Goal: Task Accomplishment & Management: Manage account settings

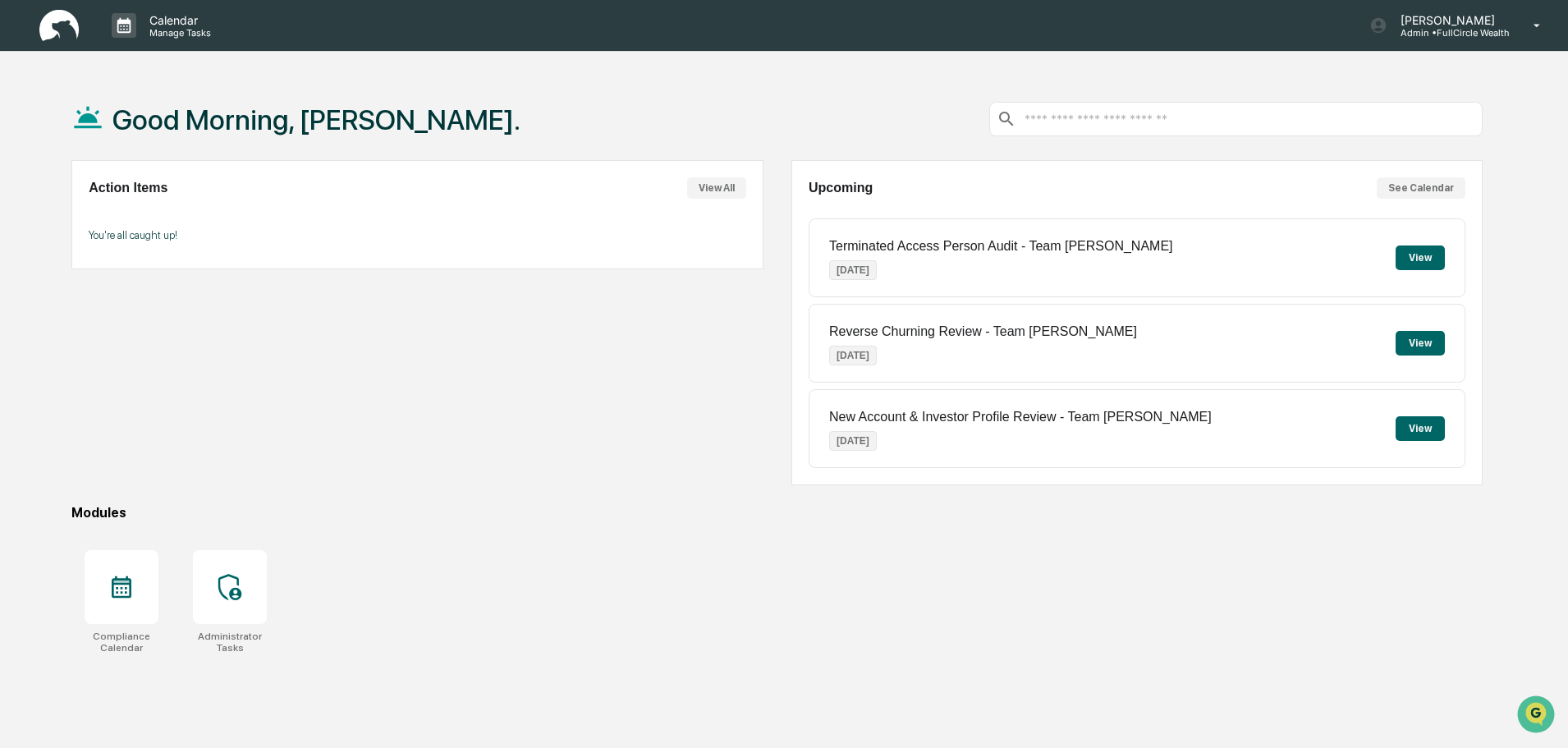
click at [751, 64] on div "Calendar Manage Tasks Leo Abundez Admin • FullCircle Wealth Good Morning, Leo. …" at bounding box center [784, 413] width 1568 height 826
click at [1450, 30] on p "Admin • FullCircle Wealth" at bounding box center [1449, 33] width 122 height 11
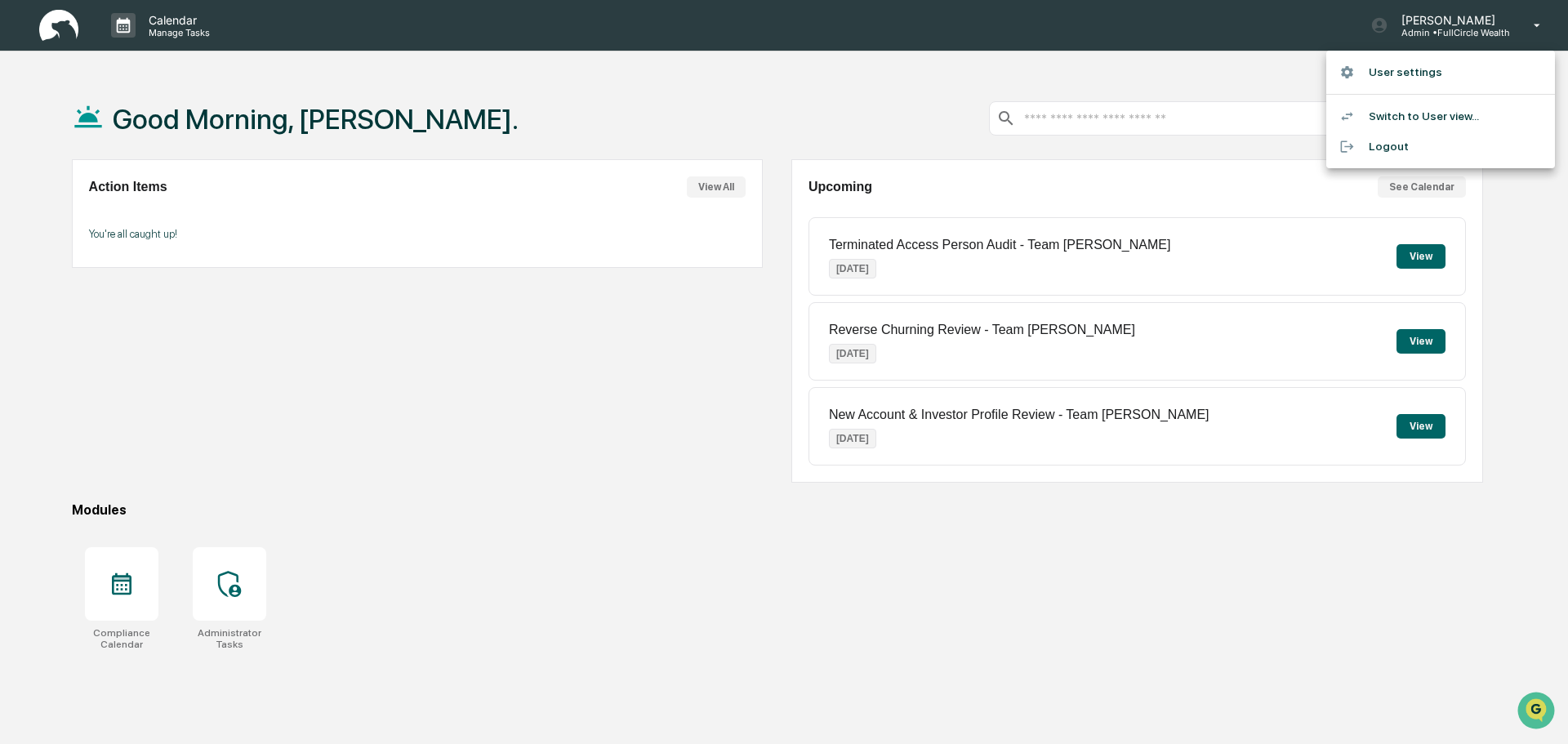
click at [1420, 104] on li "Switch to User view..." at bounding box center [1441, 116] width 228 height 31
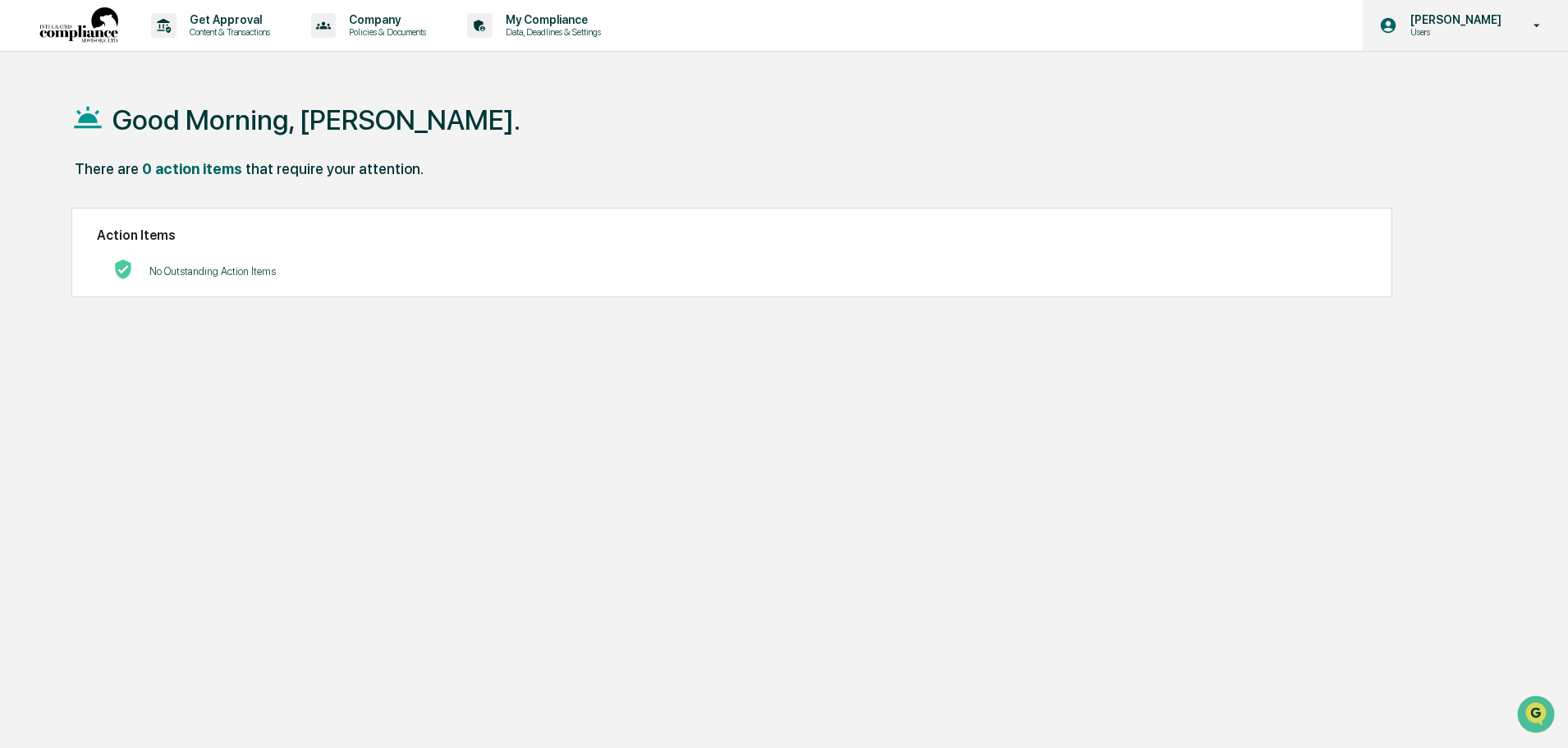
click at [1432, 43] on div "Leo Abundez Users" at bounding box center [1465, 25] width 205 height 51
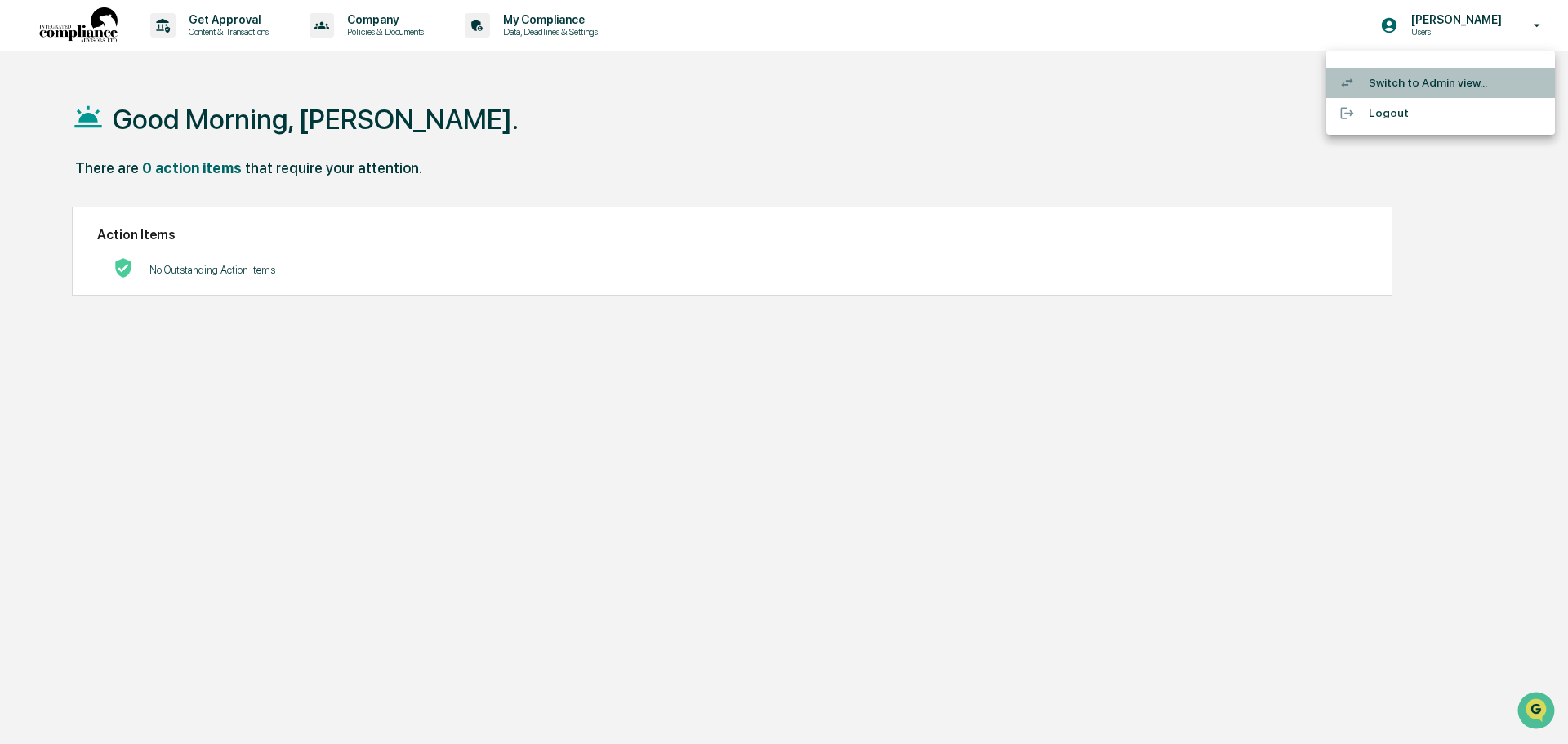
click at [1418, 97] on li "Switch to Admin view..." at bounding box center [1441, 83] width 228 height 31
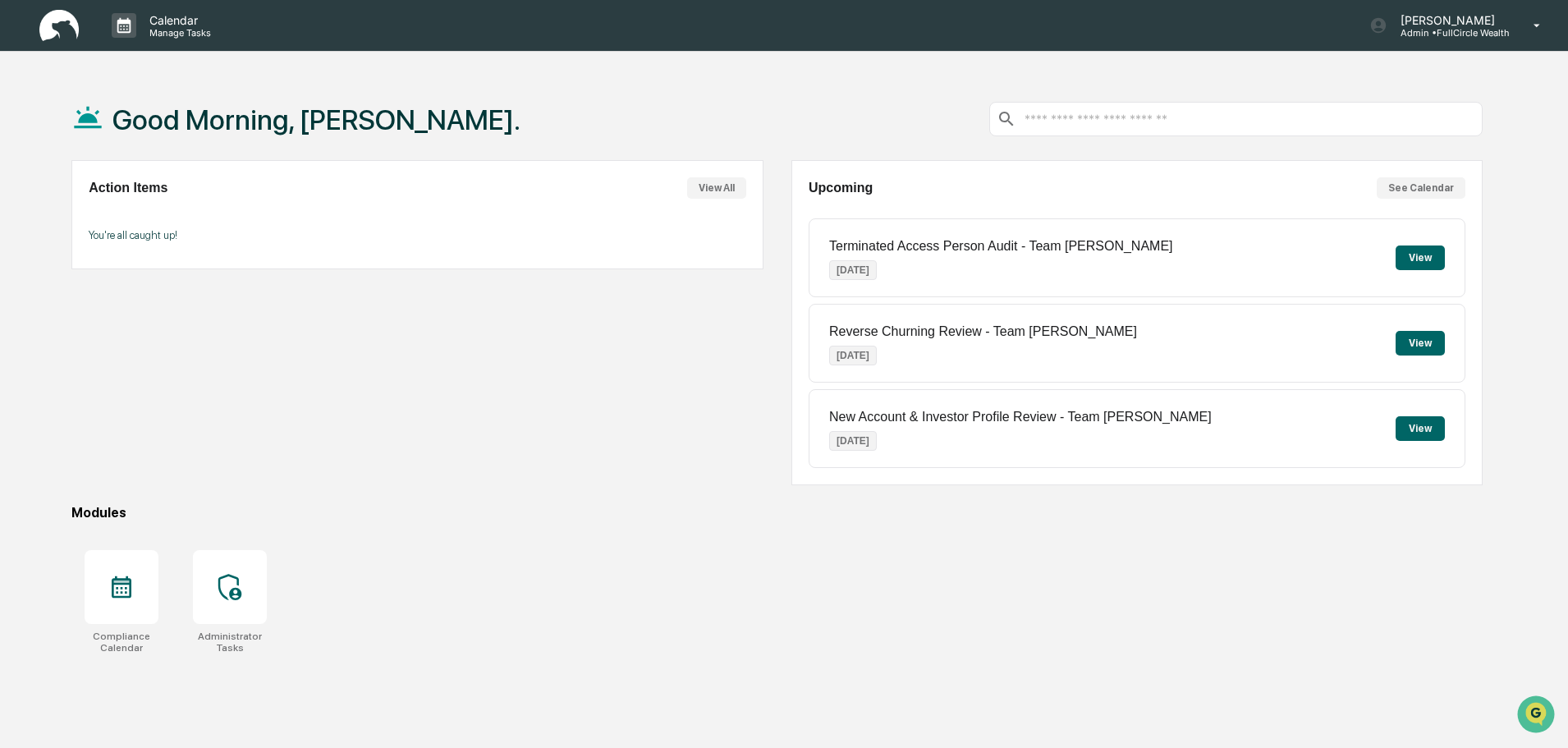
click at [217, 472] on div "Action Items View All You're all caught up!" at bounding box center [417, 323] width 692 height 325
click at [231, 577] on icon at bounding box center [230, 587] width 23 height 26
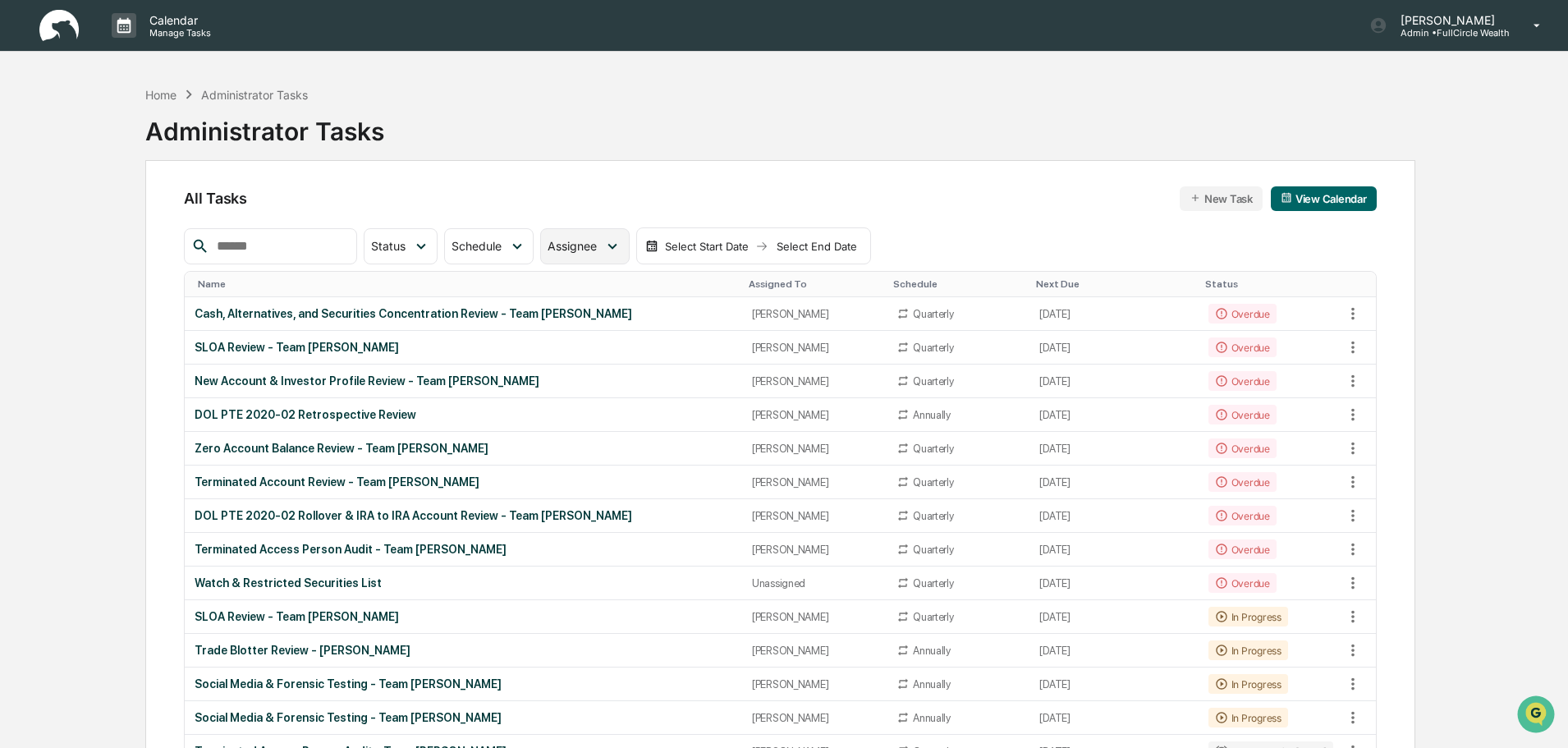
click at [594, 237] on div "Assignee" at bounding box center [584, 247] width 89 height 36
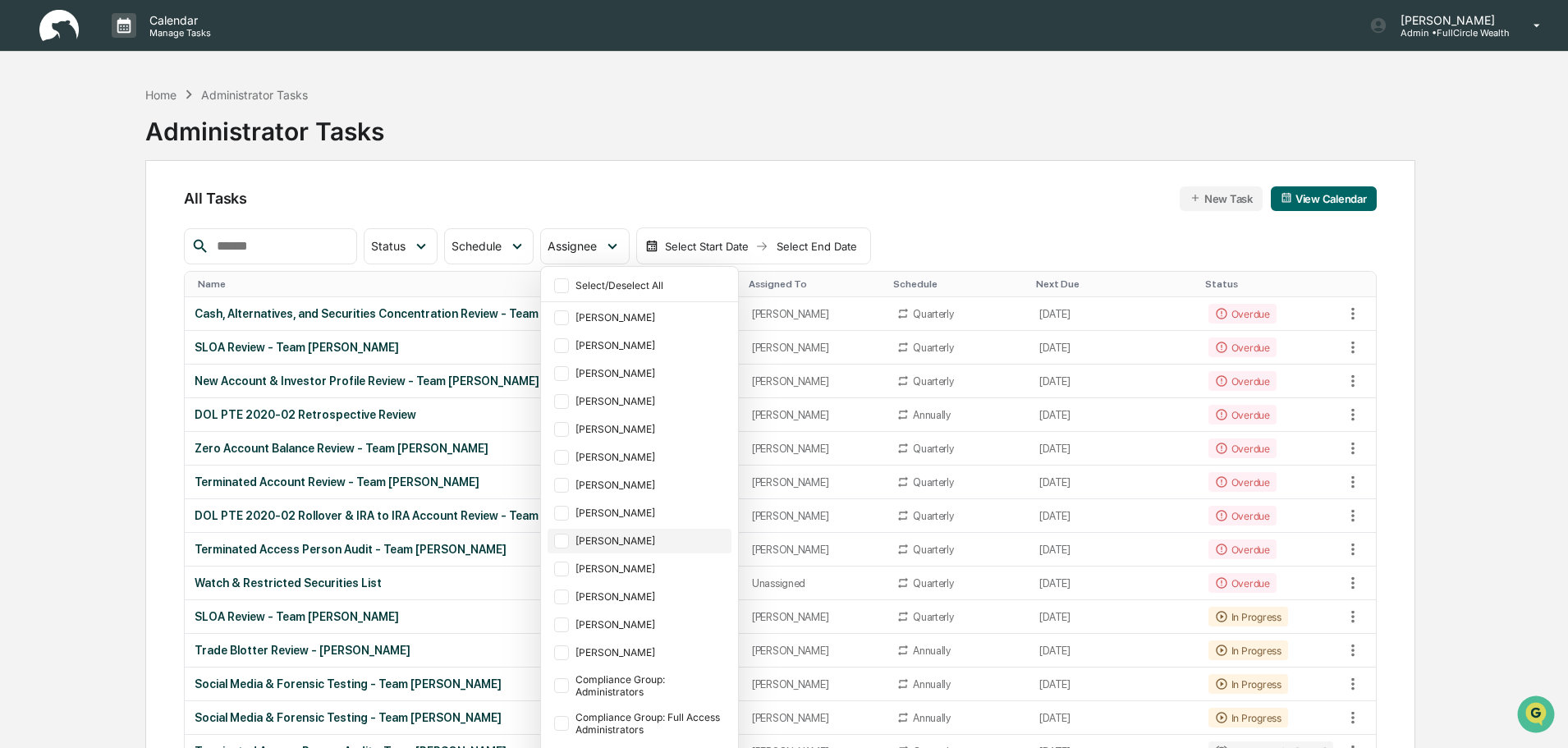
click at [624, 531] on div "[PERSON_NAME]" at bounding box center [639, 542] width 184 height 24
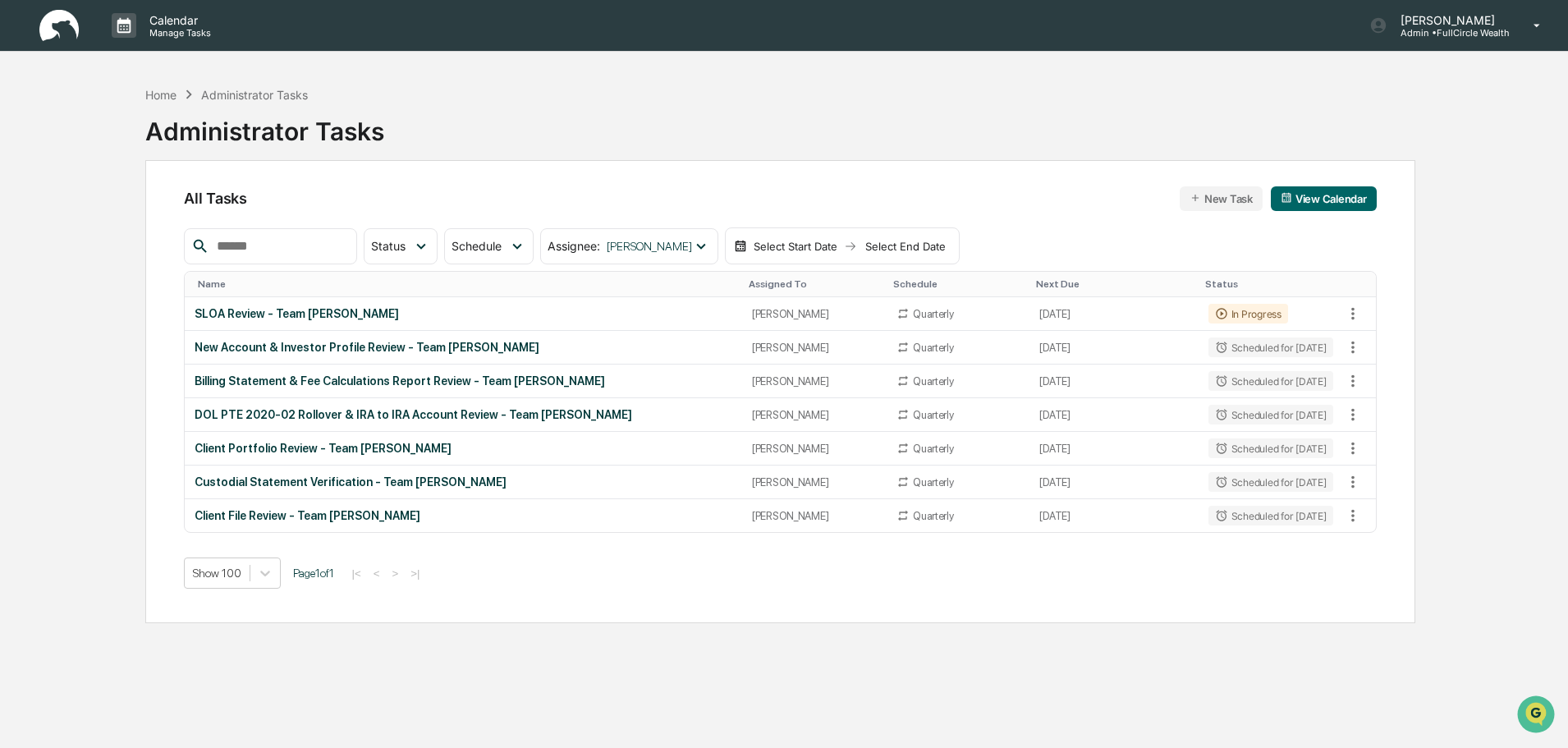
click at [1106, 214] on div "All Tasks New Task View Calendar Status Select/Deselect All Done In Progress Ac…" at bounding box center [780, 392] width 1270 height 463
click at [1281, 313] on td "In Progress" at bounding box center [1270, 314] width 145 height 34
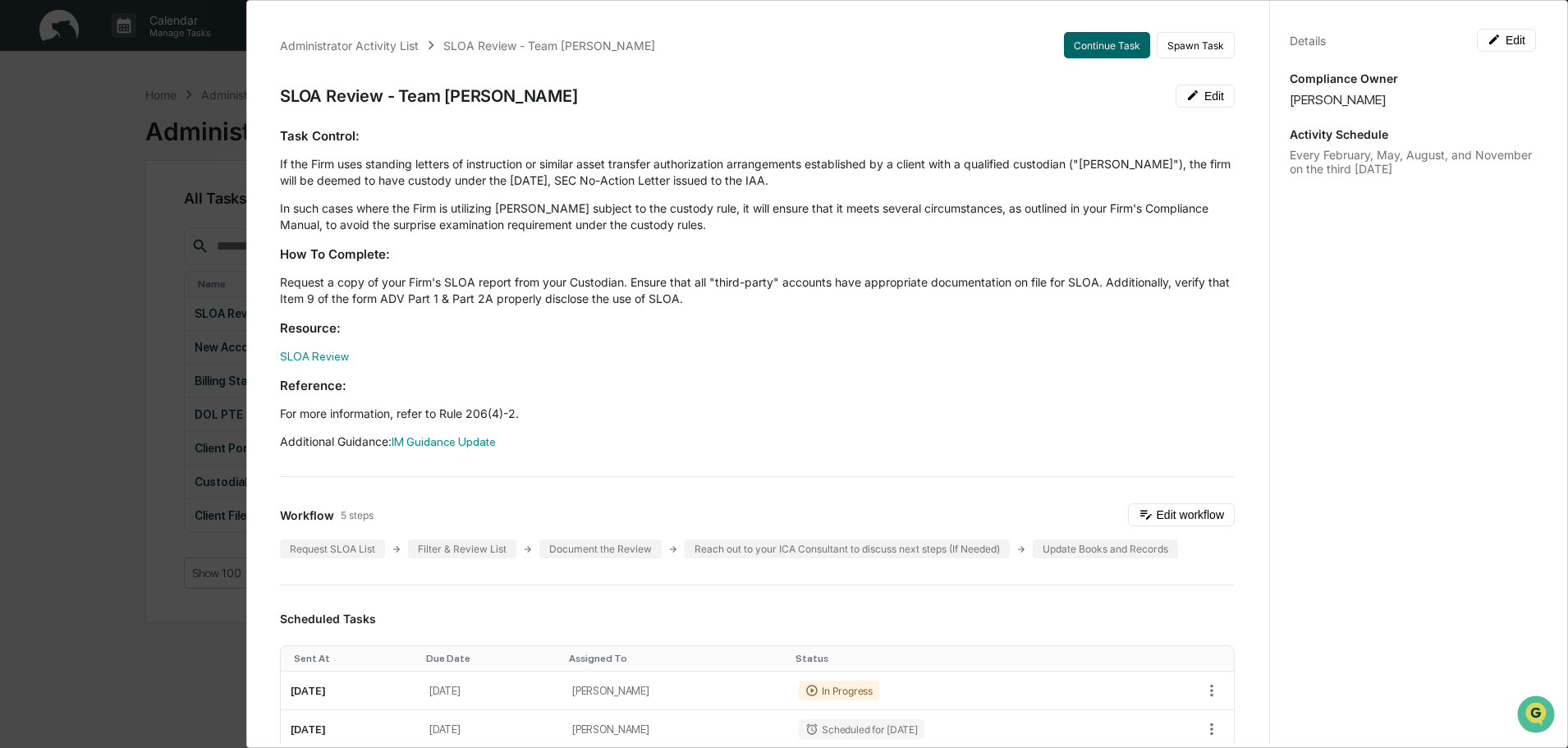
click at [53, 114] on div "Administrator Activity List SLOA Review - Team [PERSON_NAME] Continue Task Spaw…" at bounding box center [784, 374] width 1568 height 748
